Goal: Share content: Share content

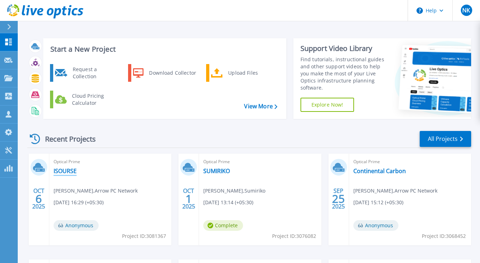
click at [69, 170] on link "ISOURSE" at bounding box center [65, 171] width 23 height 7
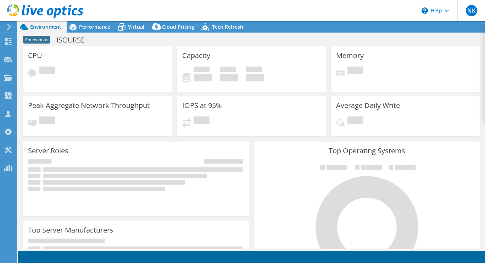
select select "USD"
radio input "true"
radio input "false"
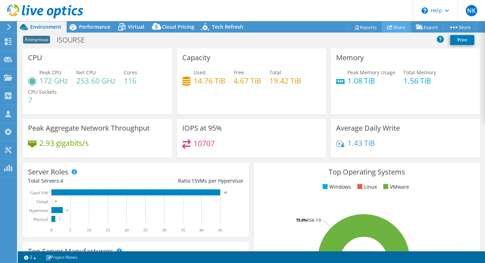
click at [392, 27] on link "Share" at bounding box center [396, 27] width 29 height 11
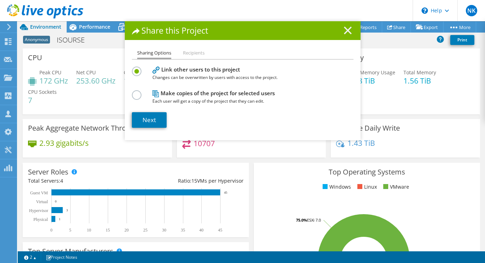
click at [345, 29] on icon at bounding box center [348, 31] width 8 height 8
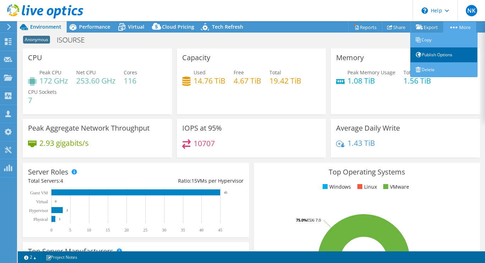
click at [439, 56] on link "Publish Options" at bounding box center [443, 54] width 67 height 15
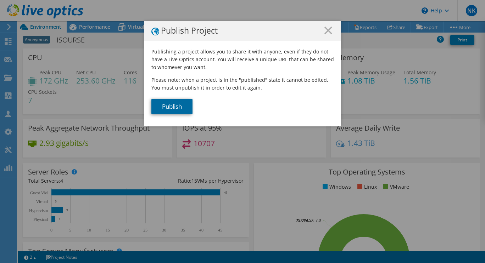
click at [168, 105] on link "Publish" at bounding box center [171, 107] width 41 height 16
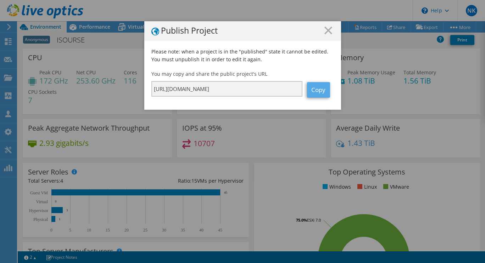
click at [316, 92] on link "Copy" at bounding box center [318, 90] width 23 height 16
click at [315, 93] on link "Copy" at bounding box center [318, 90] width 23 height 16
click at [326, 32] on line at bounding box center [328, 30] width 7 height 7
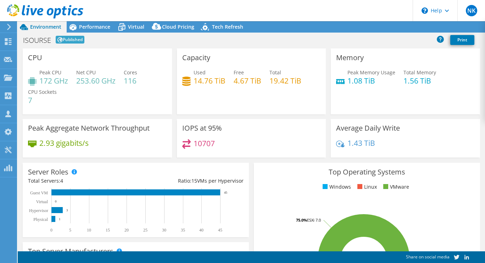
select select "USD"
